Goal: Find specific page/section

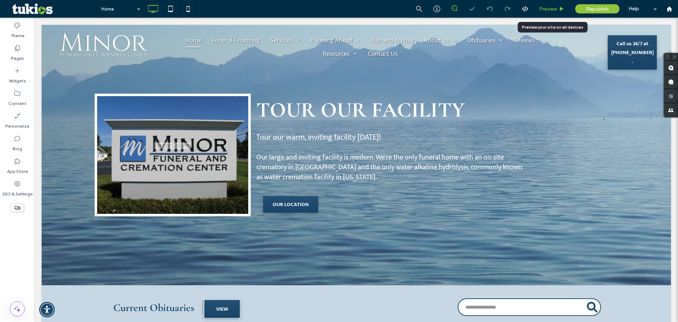
click at [538, 7] on div "Preview" at bounding box center [552, 9] width 36 height 6
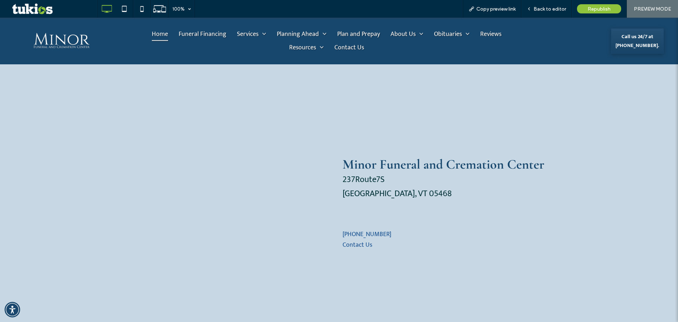
scroll to position [1306, 0]
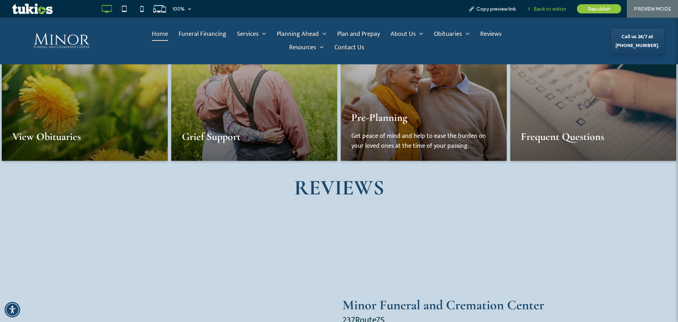
click at [558, 11] on span "Back to editor" at bounding box center [550, 9] width 32 height 6
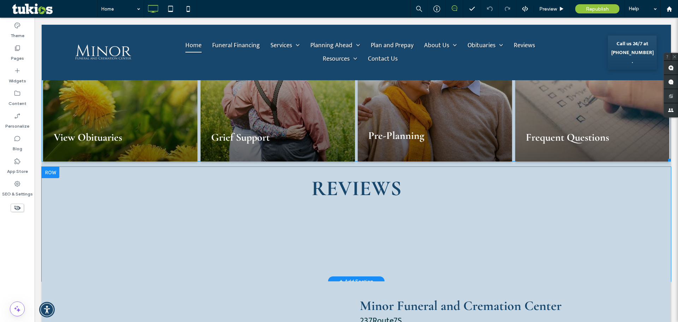
scroll to position [1299, 0]
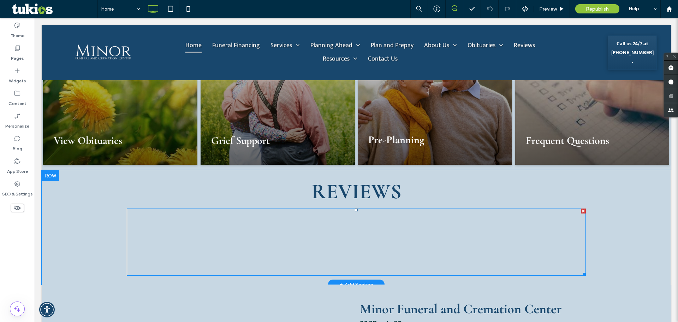
click at [507, 219] on span at bounding box center [356, 241] width 459 height 67
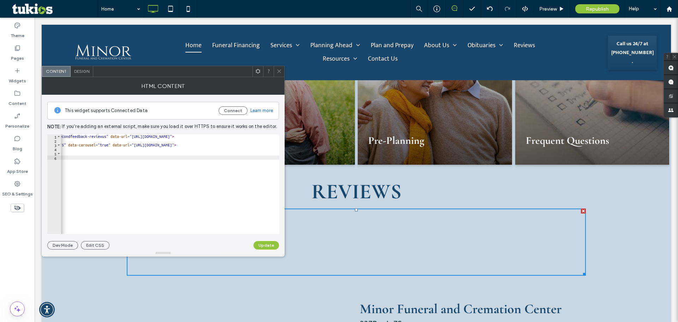
scroll to position [0, 0]
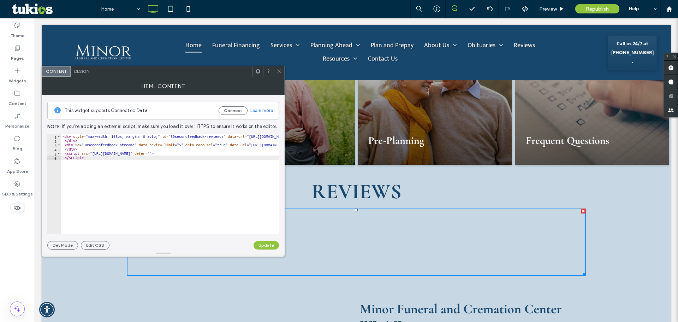
click at [279, 74] on span at bounding box center [278, 71] width 5 height 11
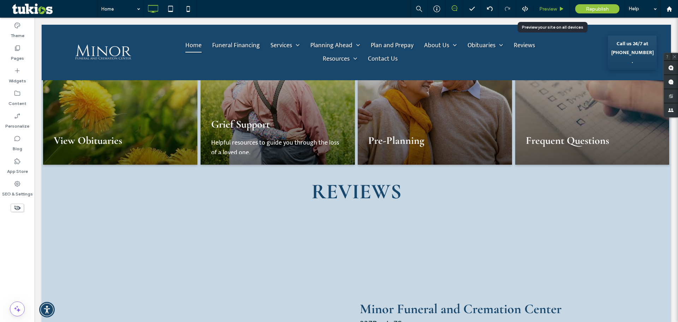
click at [555, 7] on span "Preview" at bounding box center [548, 9] width 18 height 6
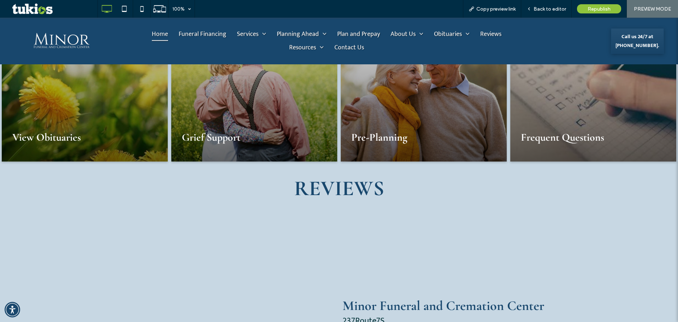
scroll to position [1306, 0]
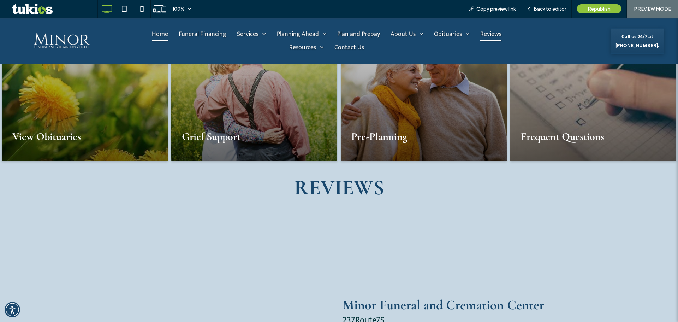
click at [496, 30] on span "Reviews" at bounding box center [490, 34] width 21 height 13
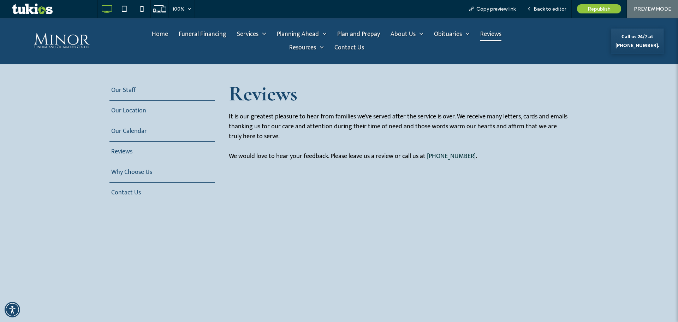
scroll to position [141, 0]
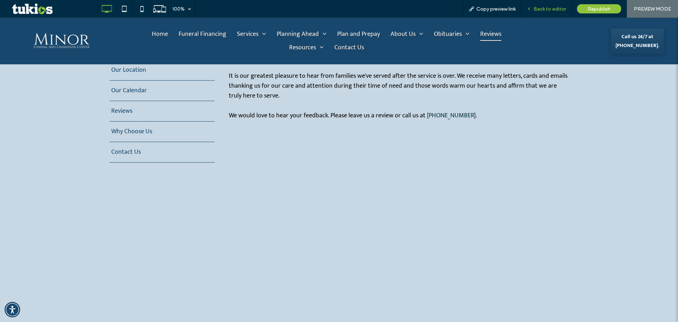
click at [555, 9] on span "Back to editor" at bounding box center [550, 9] width 32 height 6
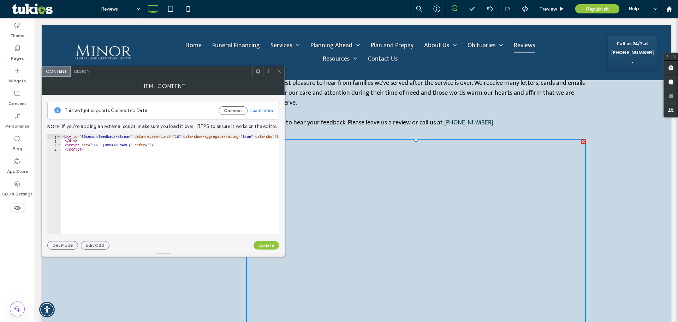
click at [279, 71] on icon at bounding box center [278, 70] width 5 height 5
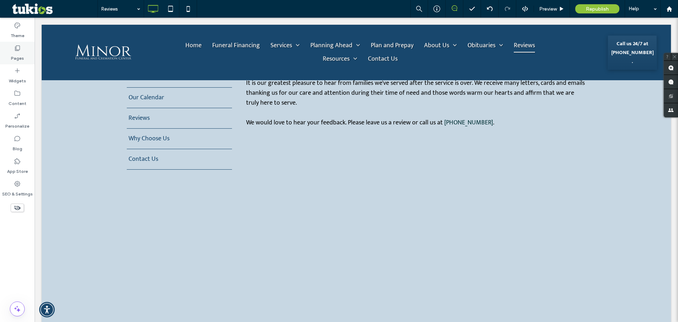
click at [16, 54] on label "Pages" at bounding box center [17, 57] width 13 height 10
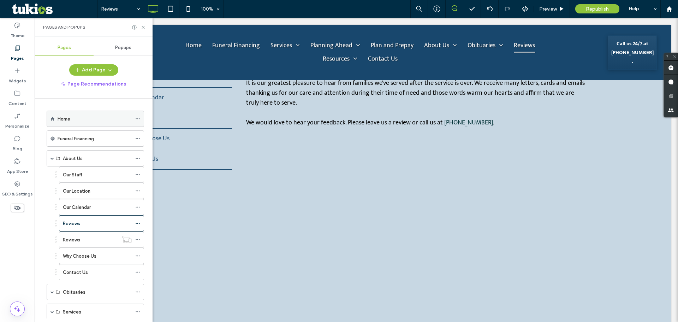
click at [80, 111] on div "Home" at bounding box center [95, 119] width 74 height 16
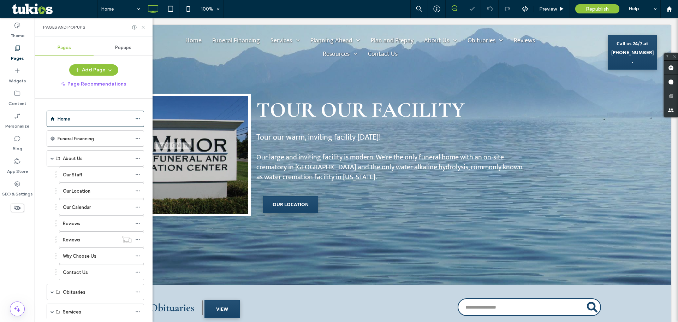
click at [144, 28] on use at bounding box center [143, 27] width 3 height 3
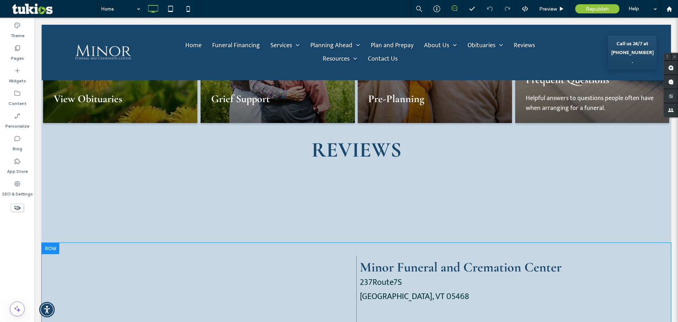
scroll to position [1342, 0]
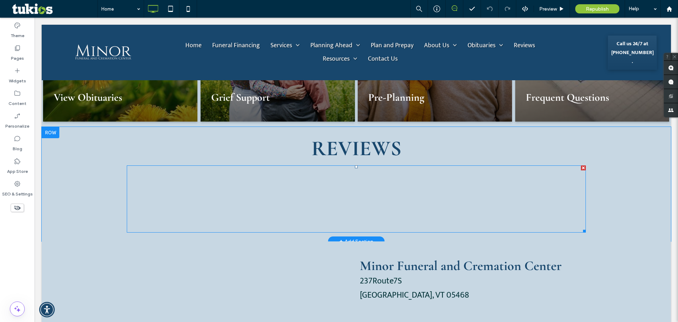
click at [365, 174] on span at bounding box center [356, 198] width 459 height 67
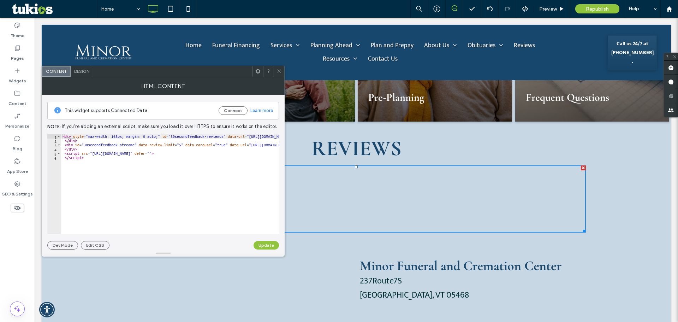
scroll to position [0, 0]
